Goal: Transaction & Acquisition: Purchase product/service

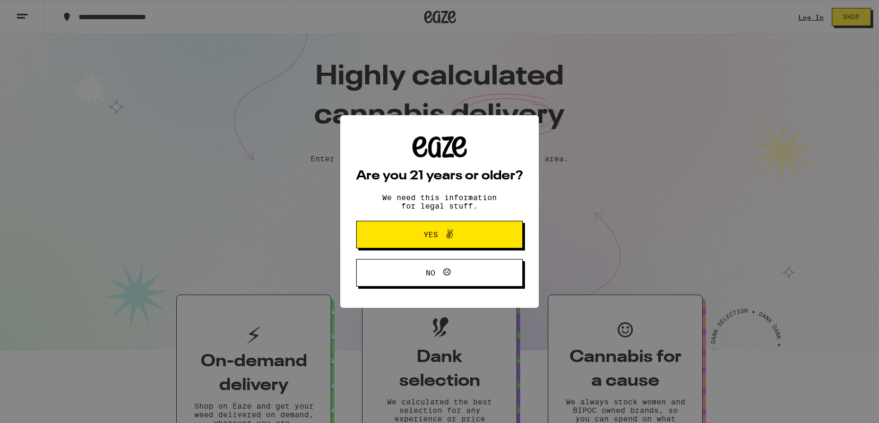
click at [443, 242] on span at bounding box center [449, 235] width 13 height 14
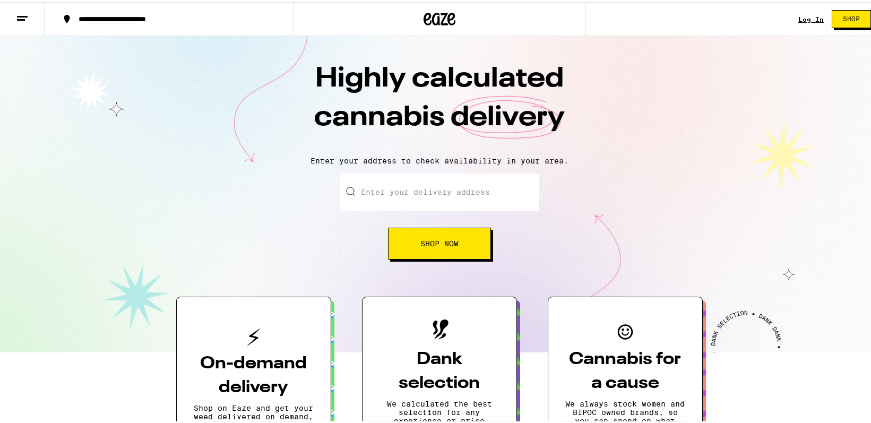
click at [805, 20] on link "Log In" at bounding box center [810, 17] width 25 height 7
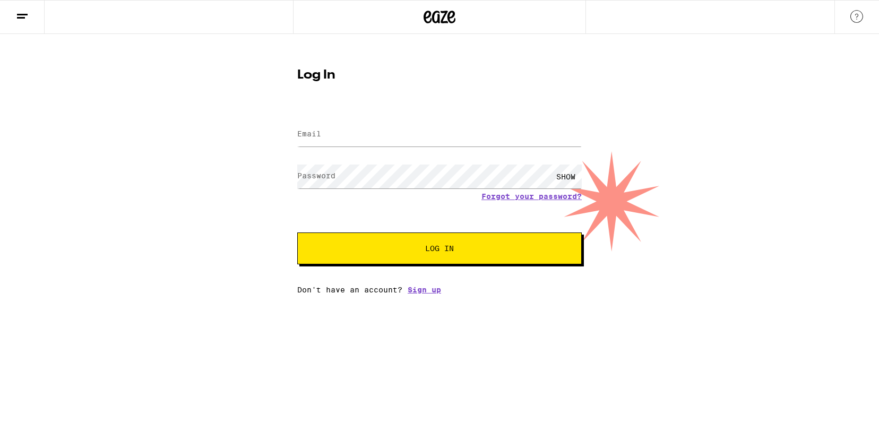
drag, startPoint x: 417, startPoint y: 147, endPoint x: 413, endPoint y: 139, distance: 9.3
click at [417, 146] on div at bounding box center [439, 134] width 284 height 31
click at [413, 139] on input "Email" at bounding box center [439, 135] width 284 height 24
type input "[EMAIL_ADDRESS][DOMAIN_NAME]"
click at [297, 232] on button "Log In" at bounding box center [439, 248] width 284 height 32
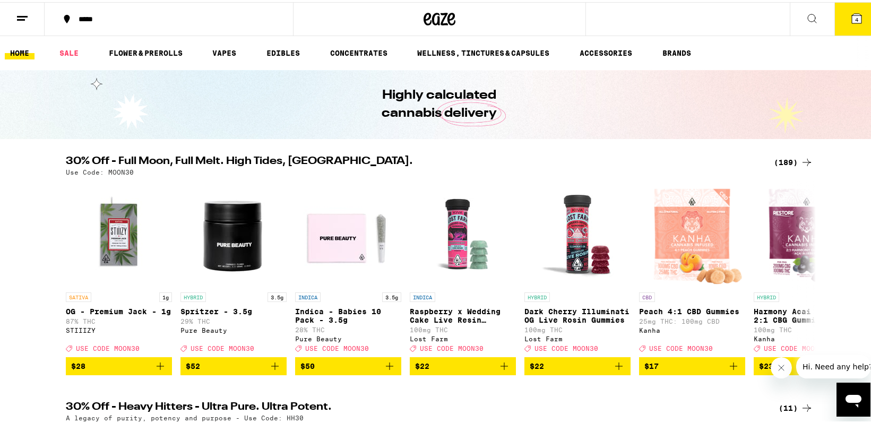
click at [806, 16] on icon at bounding box center [812, 16] width 13 height 13
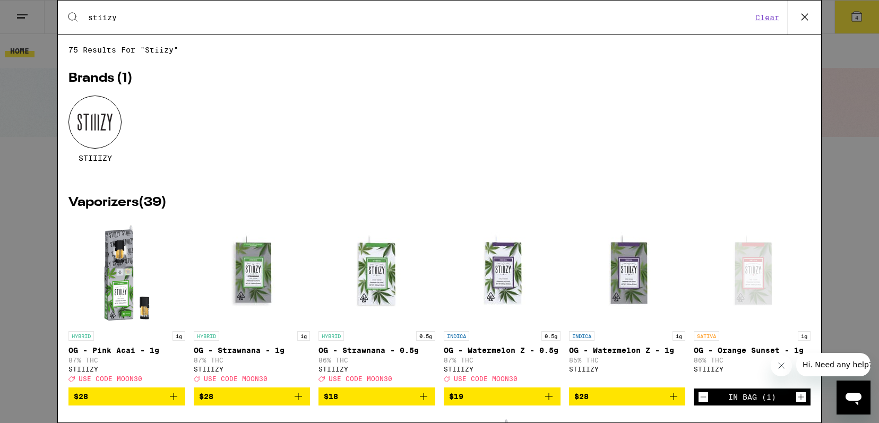
type input "stiizy"
click at [119, 125] on div at bounding box center [94, 122] width 53 height 53
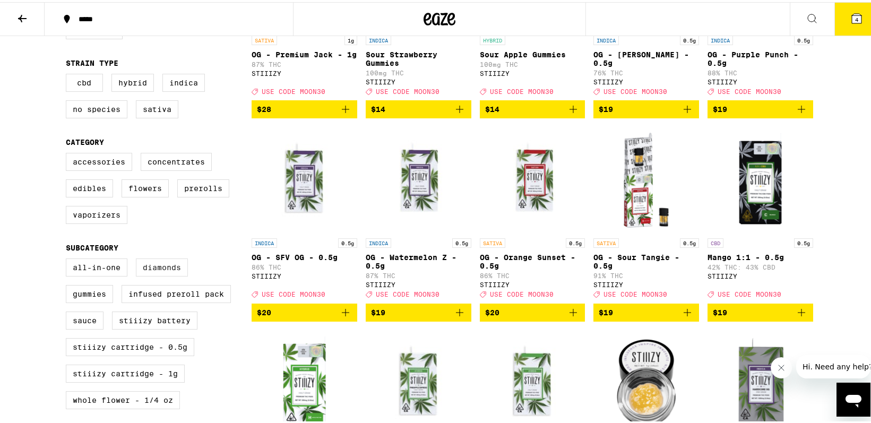
scroll to position [478, 0]
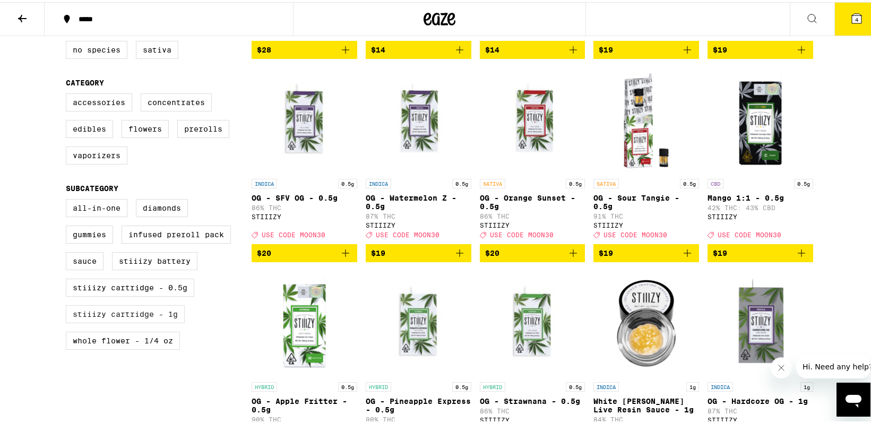
click at [131, 321] on label "STIIIZY Cartridge - 1g" at bounding box center [125, 312] width 119 height 18
click at [68, 199] on input "STIIIZY Cartridge - 1g" at bounding box center [68, 199] width 1 height 1
checkbox input "true"
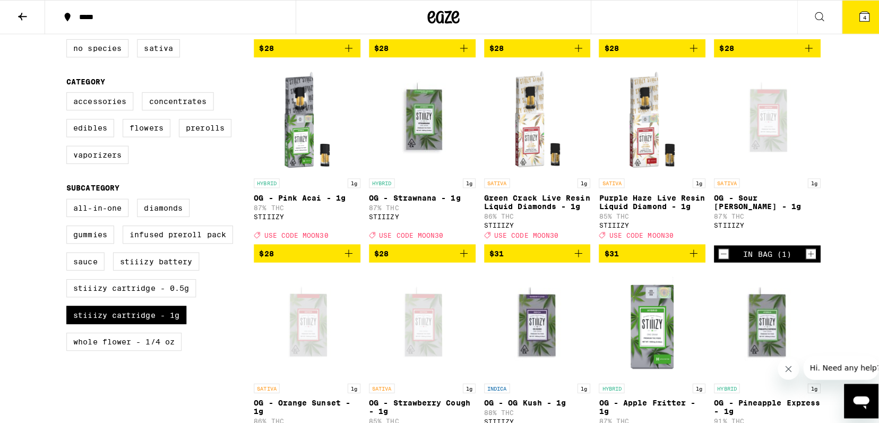
scroll to position [265, 0]
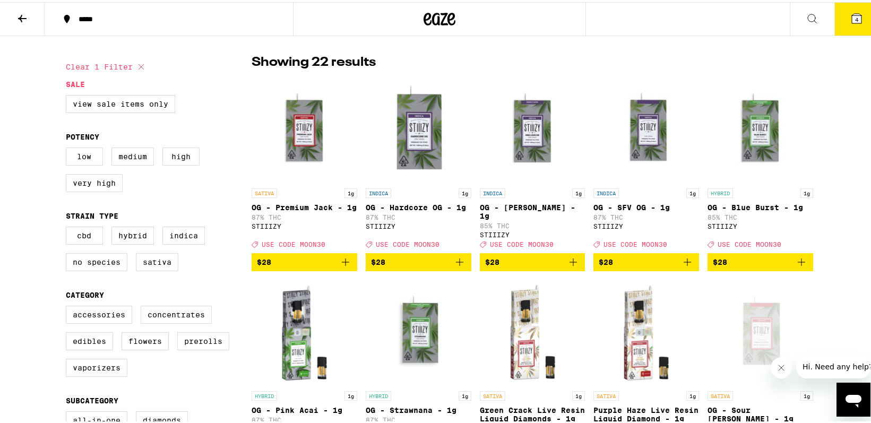
click at [846, 23] on button "4" at bounding box center [856, 17] width 45 height 33
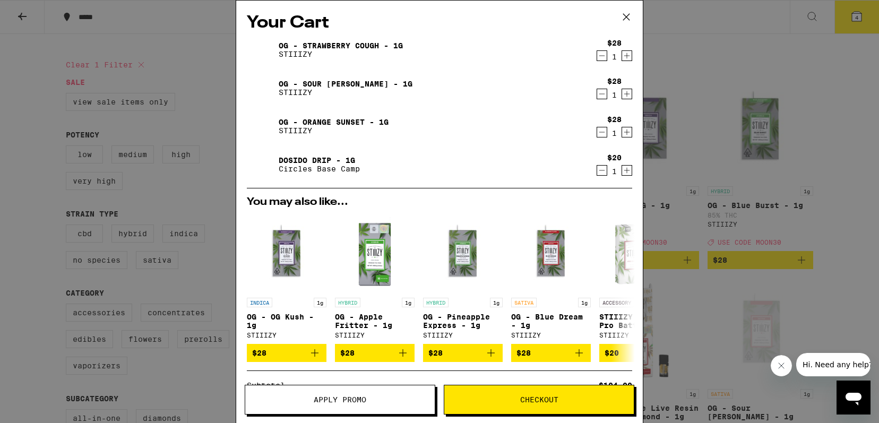
drag, startPoint x: 591, startPoint y: 174, endPoint x: 591, endPoint y: 157, distance: 17.5
click at [597, 173] on icon "Decrement" at bounding box center [602, 170] width 10 height 13
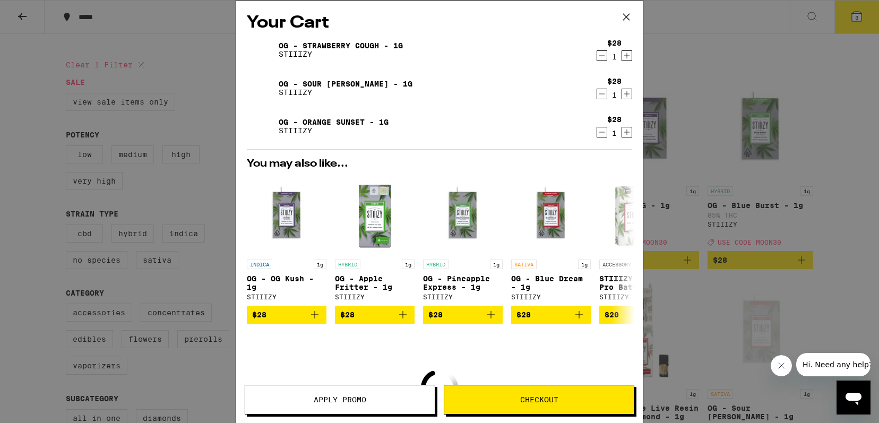
click at [597, 133] on icon "Decrement" at bounding box center [602, 132] width 10 height 13
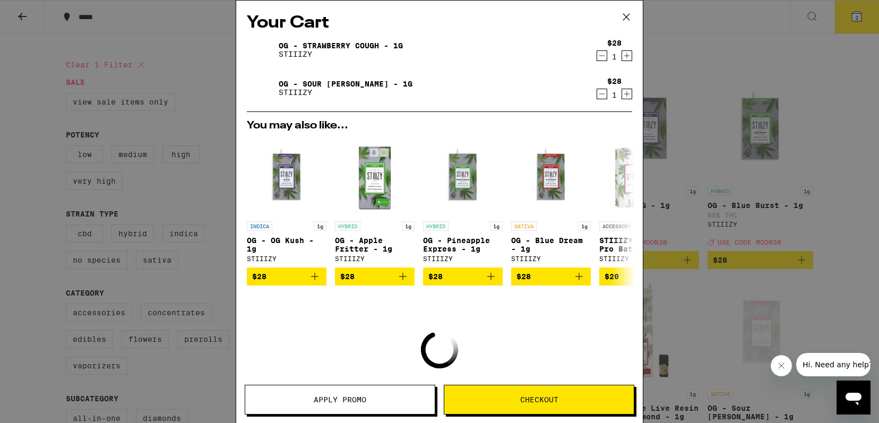
click at [590, 102] on div "OG - Sour [PERSON_NAME] - 1g STIIIZY $28 1" at bounding box center [439, 88] width 385 height 30
click at [597, 99] on icon "Decrement" at bounding box center [602, 94] width 10 height 13
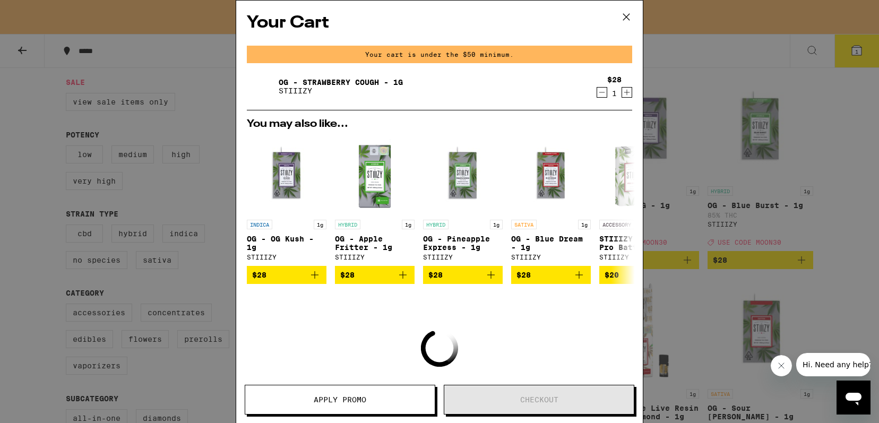
click at [593, 101] on div "OG - Strawberry Cough - 1g STIIIZY $28 1" at bounding box center [439, 91] width 385 height 38
click at [597, 99] on icon "Decrement" at bounding box center [602, 92] width 10 height 13
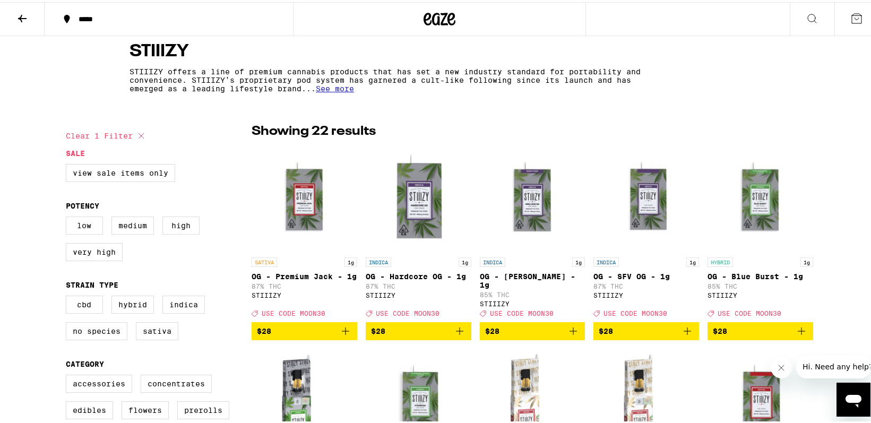
scroll to position [265, 0]
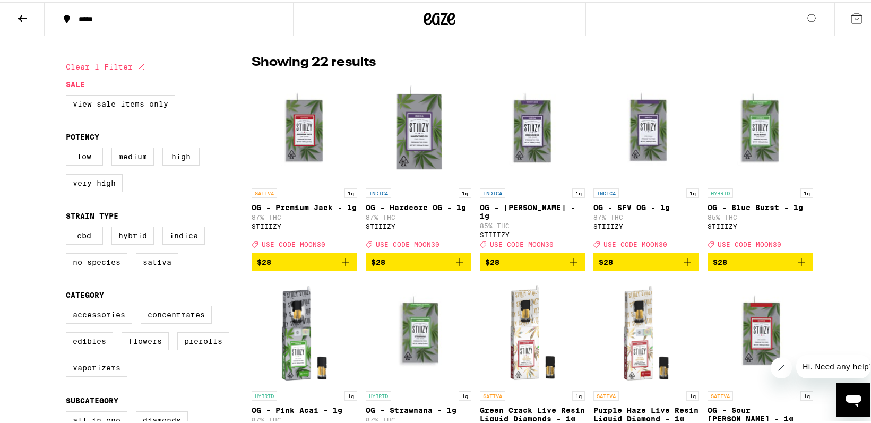
click at [570, 266] on icon "Add to bag" at bounding box center [573, 260] width 13 height 13
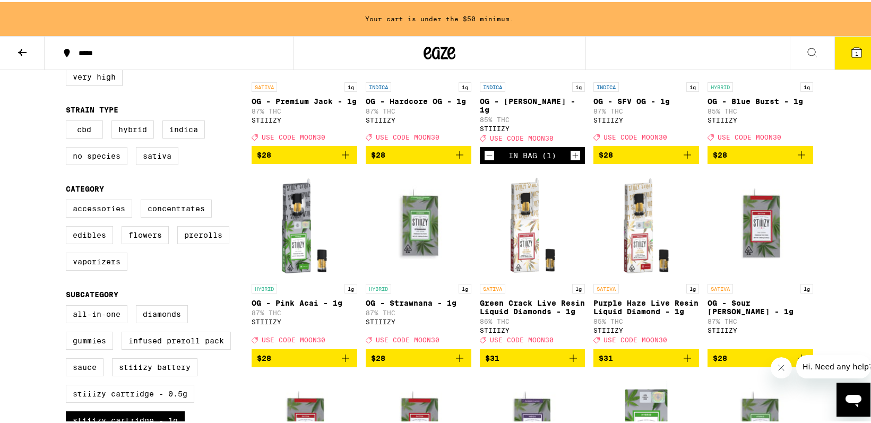
scroll to position [459, 0]
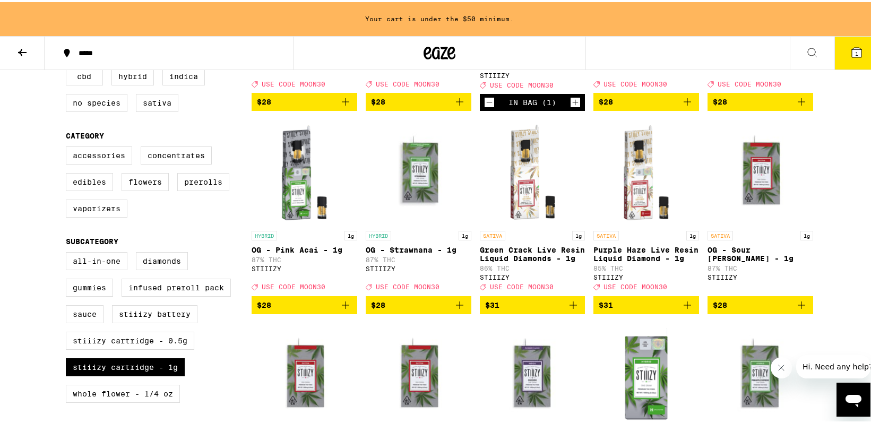
click at [344, 309] on icon "Add to bag" at bounding box center [345, 303] width 13 height 13
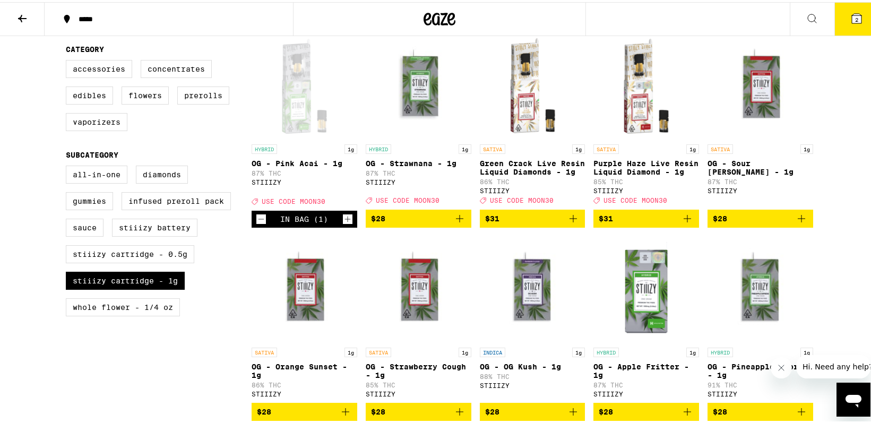
scroll to position [584, 0]
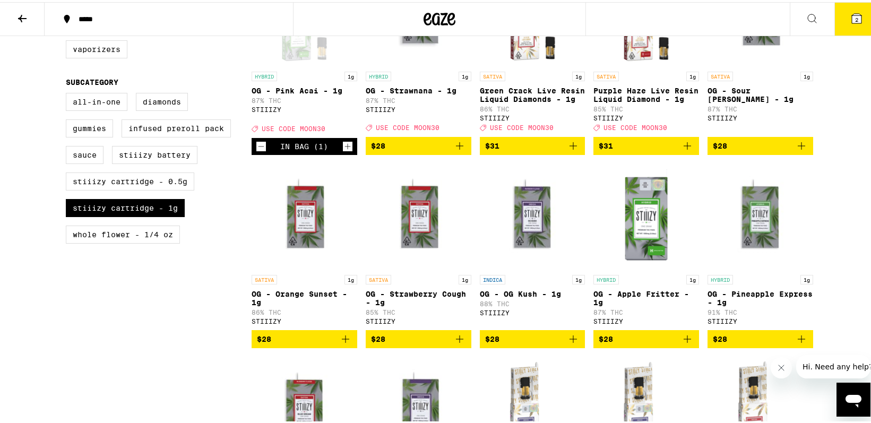
click at [684, 343] on icon "Add to bag" at bounding box center [687, 337] width 13 height 13
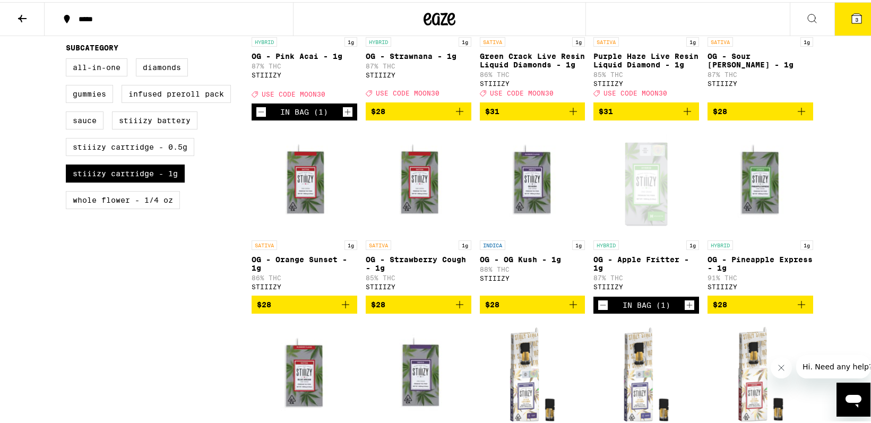
scroll to position [637, 0]
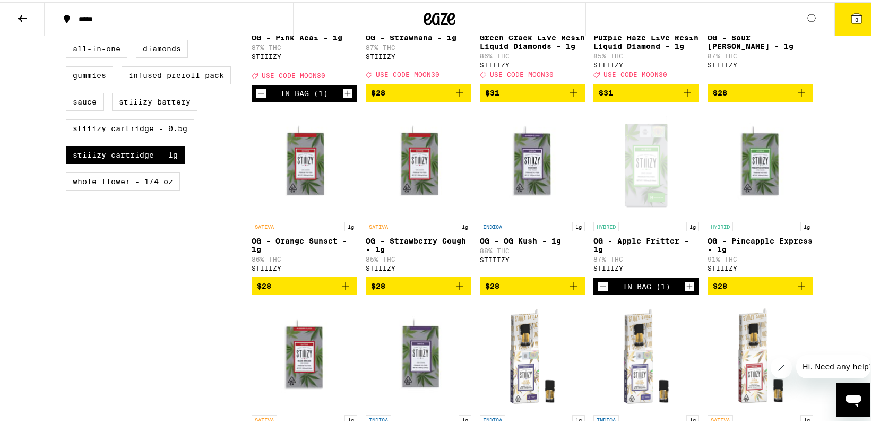
click at [801, 290] on icon "Add to bag" at bounding box center [801, 284] width 13 height 13
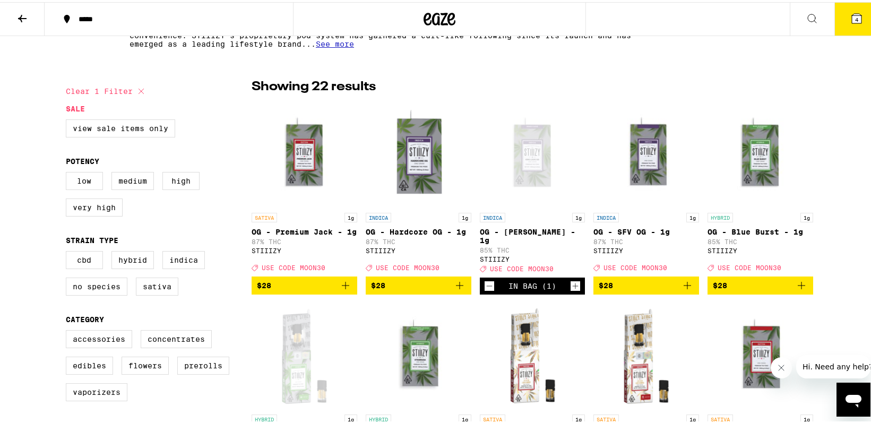
scroll to position [265, 0]
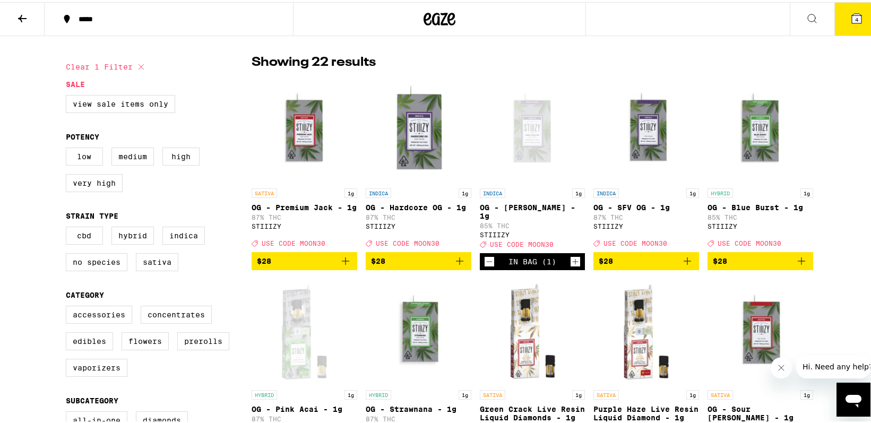
click at [795, 265] on icon "Add to bag" at bounding box center [801, 259] width 13 height 13
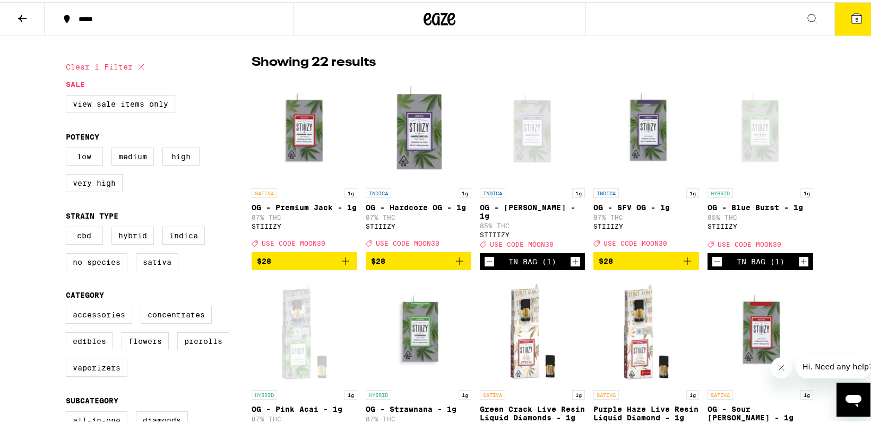
click at [853, 11] on icon at bounding box center [856, 16] width 13 height 13
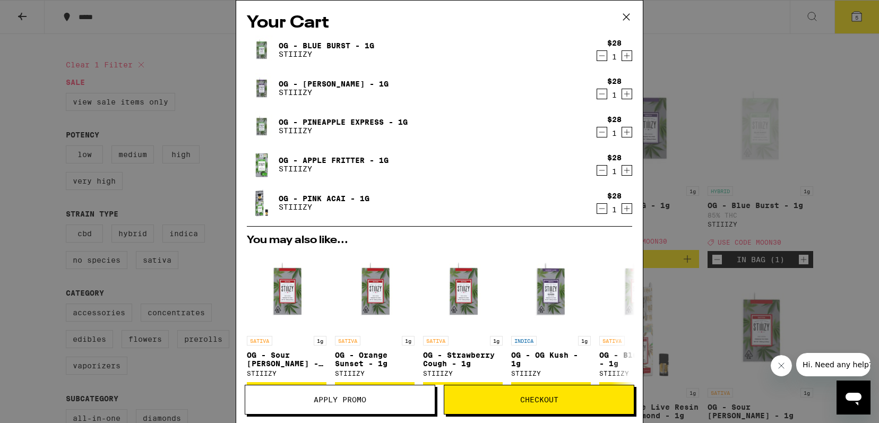
click at [359, 400] on span "Apply Promo" at bounding box center [340, 399] width 53 height 7
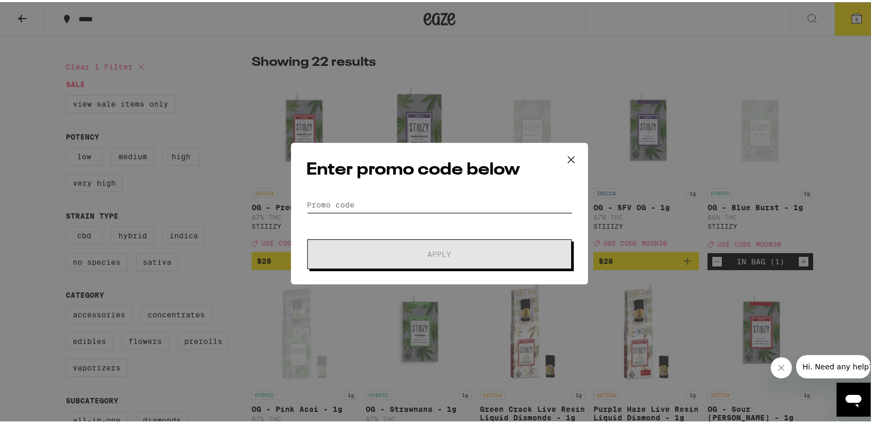
click at [471, 200] on input "Promo Code" at bounding box center [439, 203] width 266 height 16
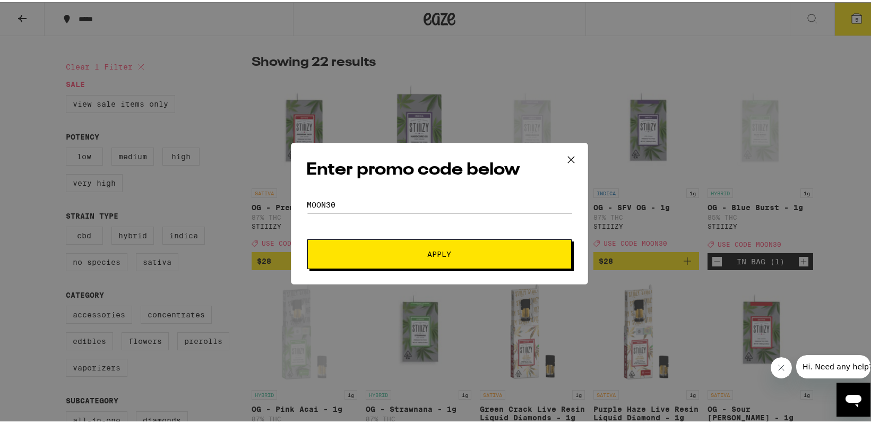
type input "moon30"
click at [307, 237] on button "Apply" at bounding box center [439, 252] width 264 height 30
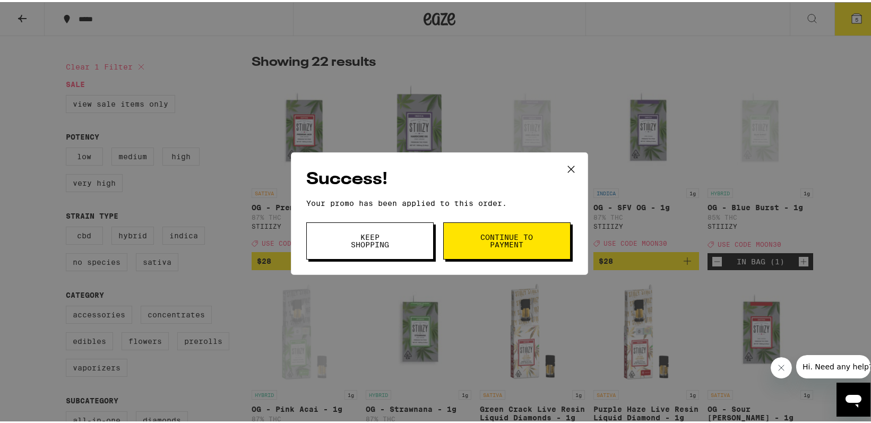
click at [501, 236] on span "Continue to payment" at bounding box center [507, 238] width 54 height 15
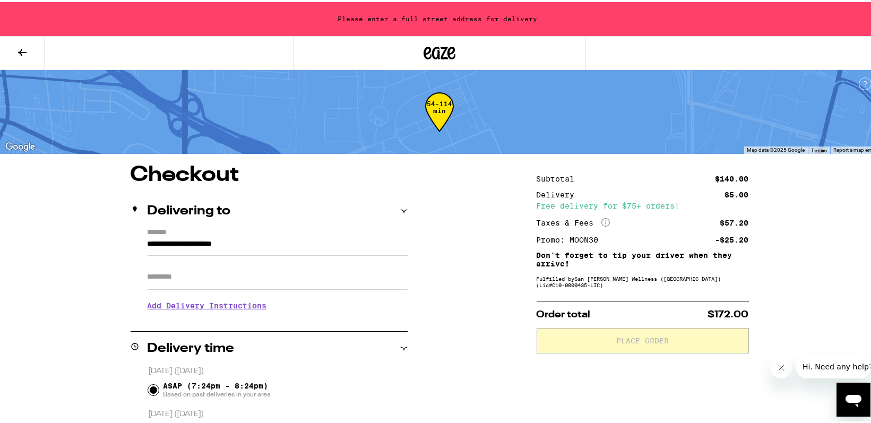
click at [272, 240] on input "**********" at bounding box center [278, 245] width 260 height 18
type input "**********"
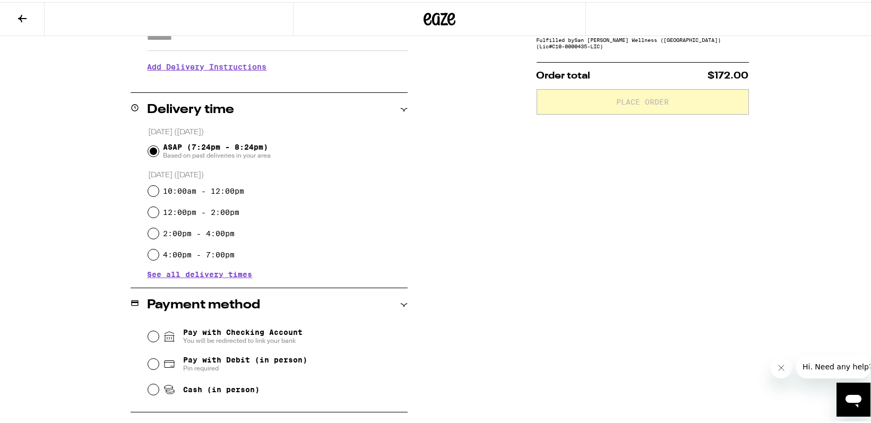
scroll to position [265, 0]
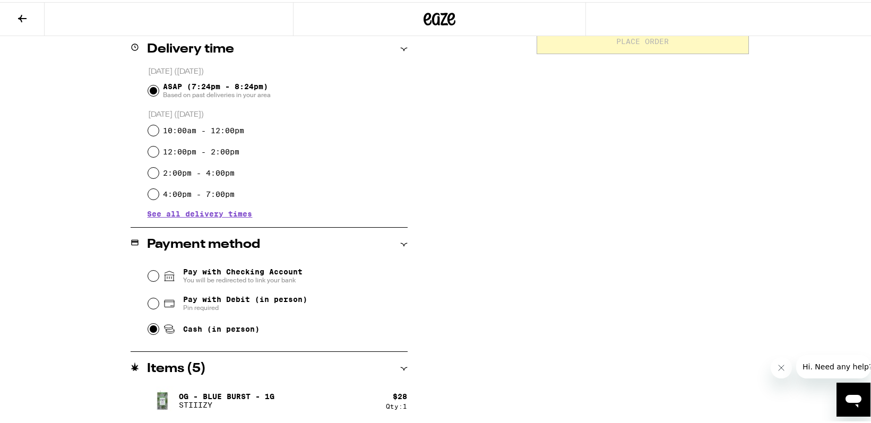
click at [148, 326] on input "Cash (in person)" at bounding box center [153, 327] width 11 height 11
radio input "true"
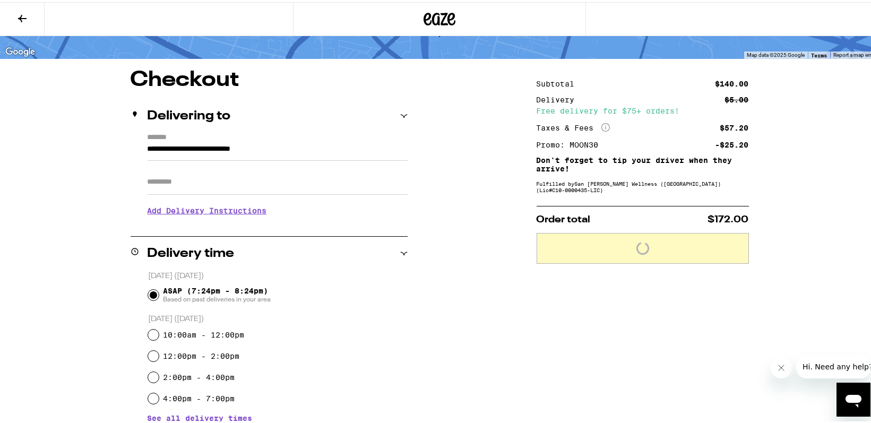
scroll to position [0, 0]
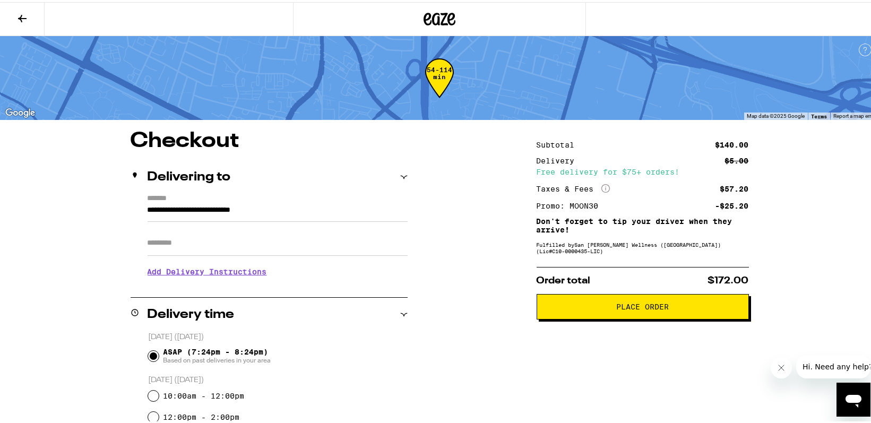
click at [628, 308] on span "Place Order" at bounding box center [642, 304] width 53 height 7
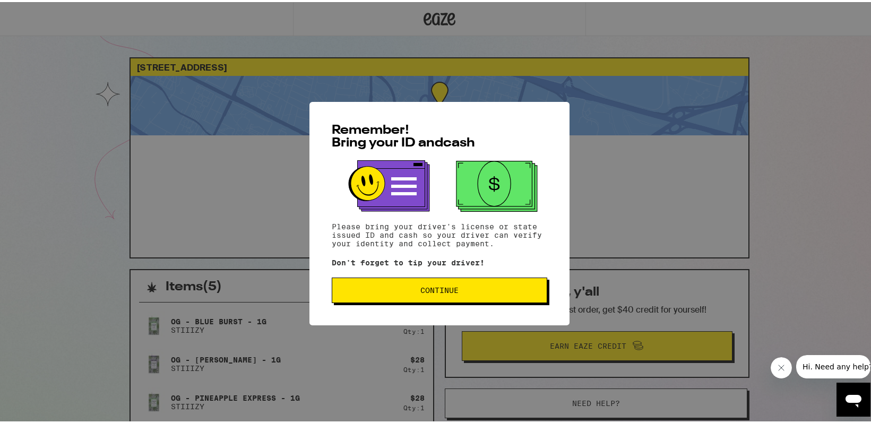
click at [477, 296] on button "Continue" at bounding box center [439, 287] width 215 height 25
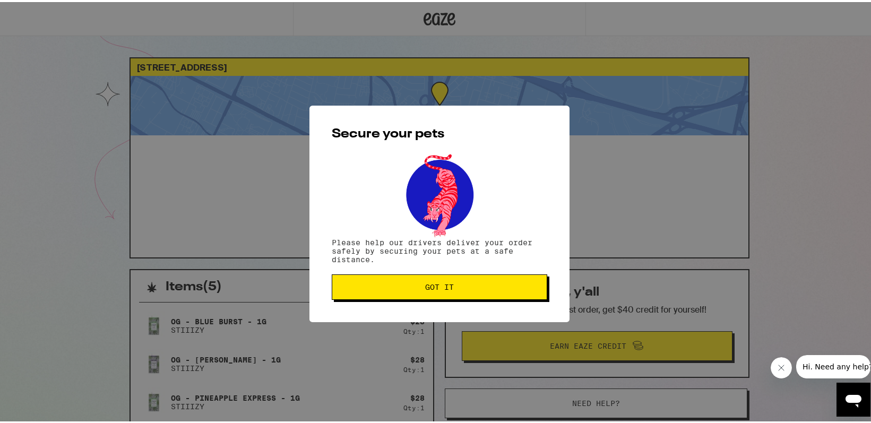
click at [477, 296] on button "Got it" at bounding box center [439, 284] width 215 height 25
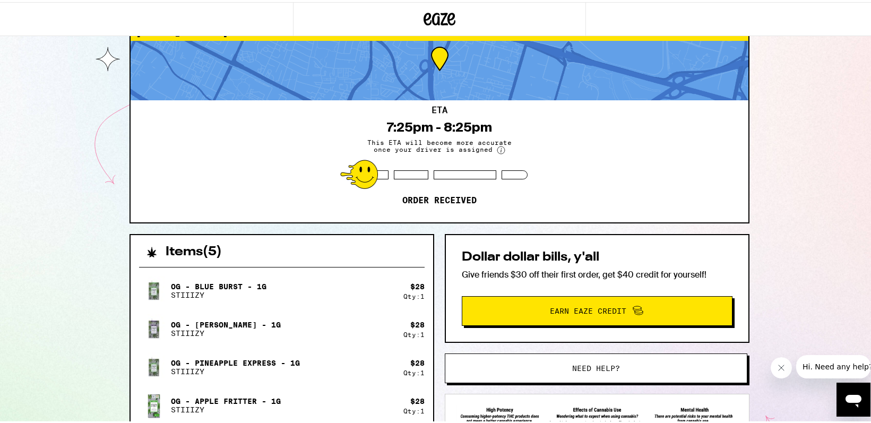
scroll to position [53, 0]
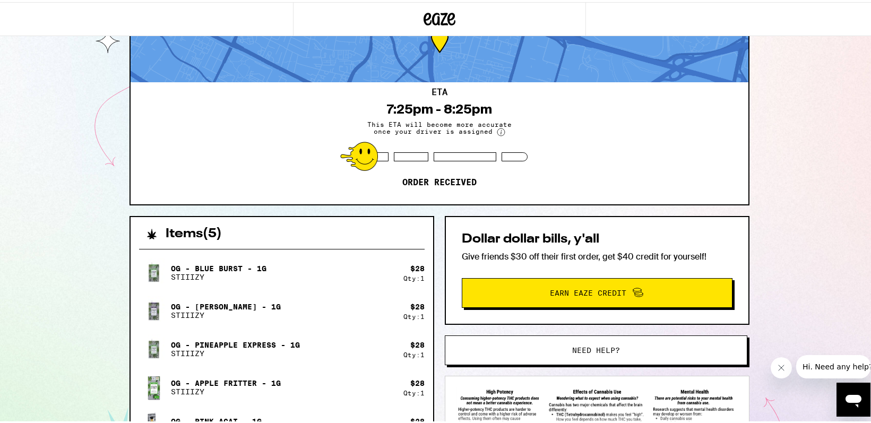
click at [819, 166] on div "[STREET_ADDRESS] 7:25pm - 8:25pm This ETA will become more accurate once your d…" at bounding box center [439, 278] width 879 height 663
click at [630, 120] on div "ETA 7:25pm - 8:25pm This ETA will become more accurate once your driver is assi…" at bounding box center [440, 141] width 618 height 122
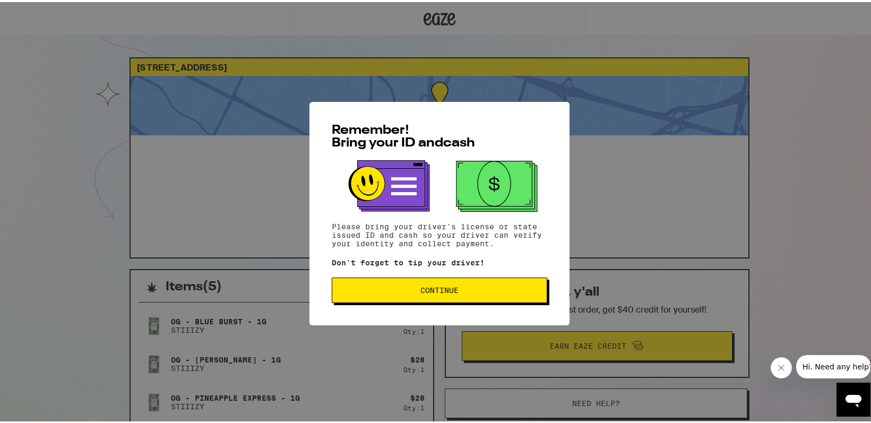
click at [429, 298] on button "Continue" at bounding box center [439, 287] width 215 height 25
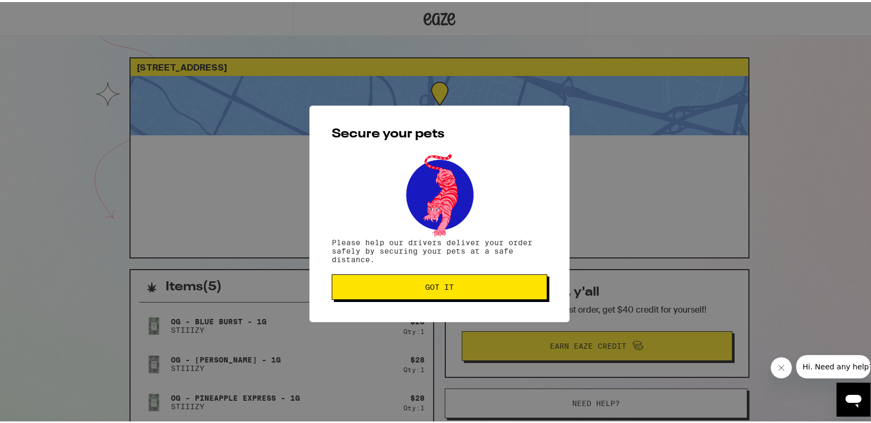
click at [429, 298] on button "Got it" at bounding box center [439, 284] width 215 height 25
